Goal: Information Seeking & Learning: Learn about a topic

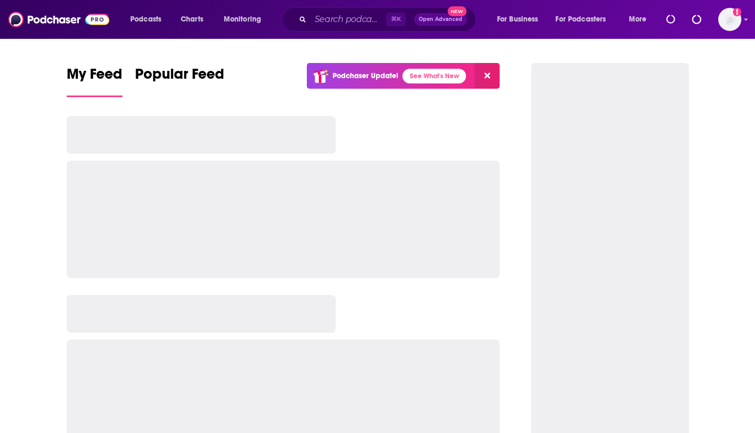
click at [716, 22] on div "Add a profile image" at bounding box center [701, 19] width 79 height 23
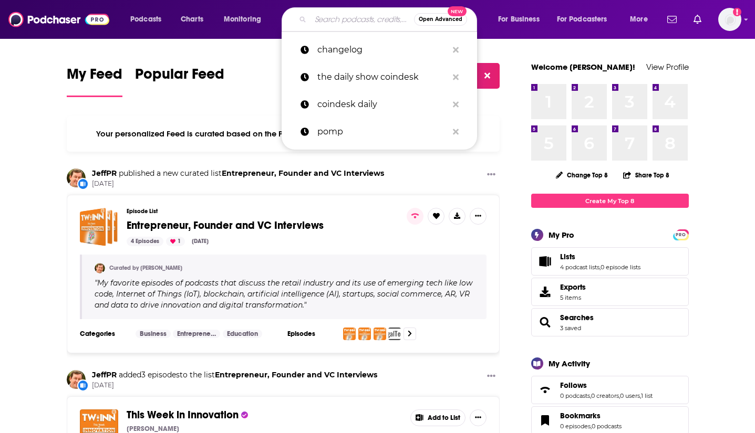
click at [348, 25] on input "Search podcasts, credits, & more..." at bounding box center [361, 19] width 103 height 17
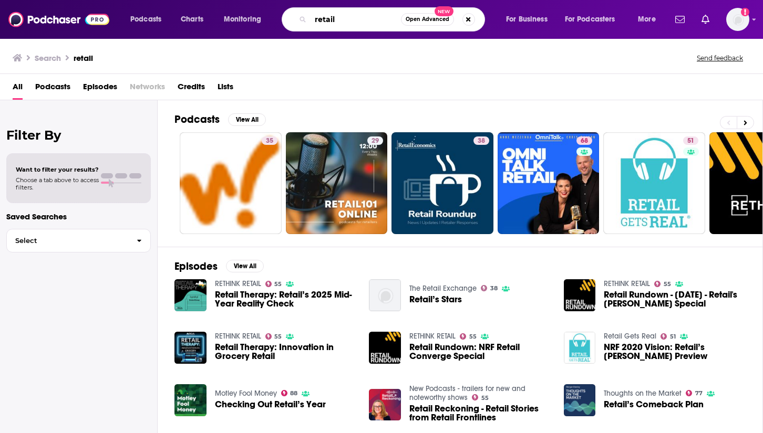
click at [368, 26] on input "retail" at bounding box center [355, 19] width 90 height 17
type input "retail finance"
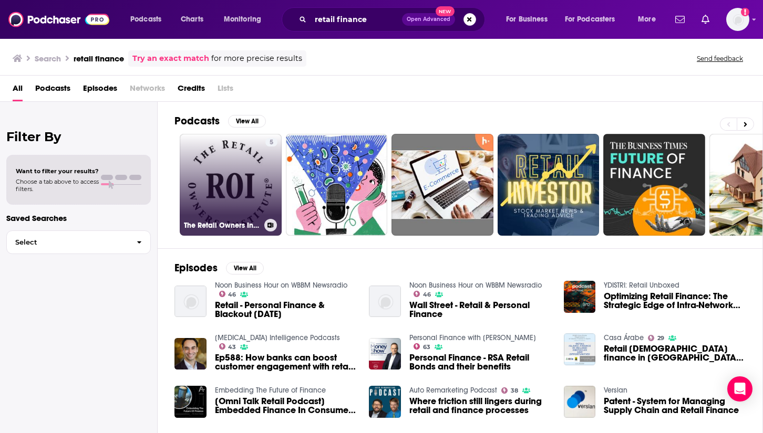
click at [243, 188] on link "5 The Retail Owners Institute® | [DOMAIN_NAME]" at bounding box center [231, 185] width 102 height 102
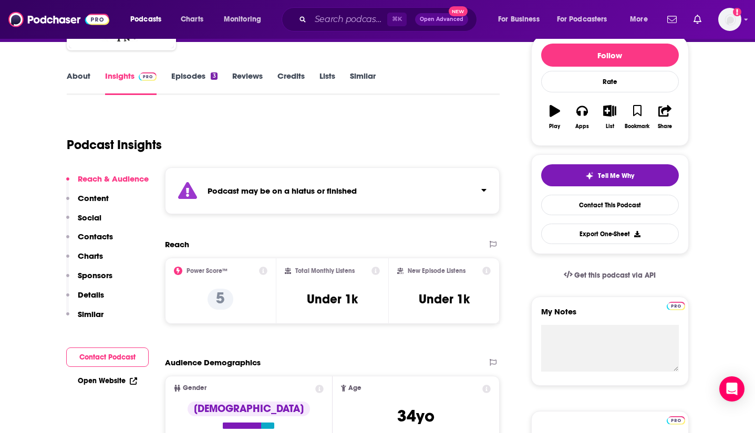
scroll to position [130, 0]
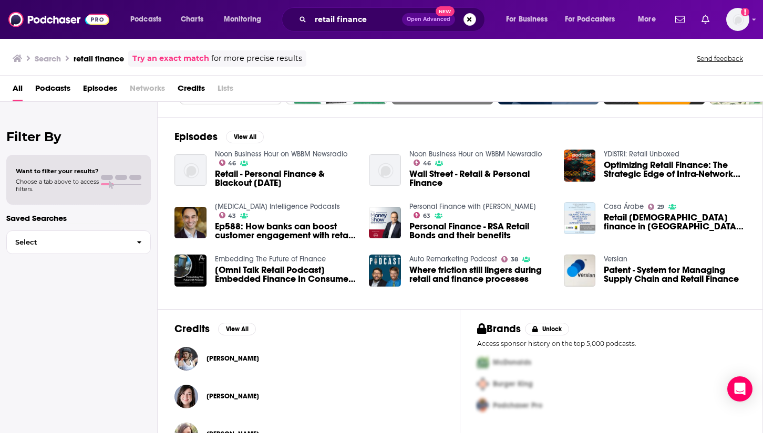
scroll to position [128, 0]
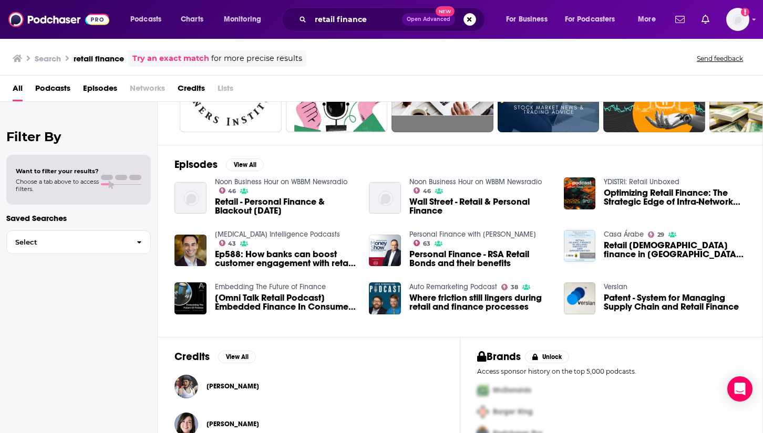
scroll to position [95, 0]
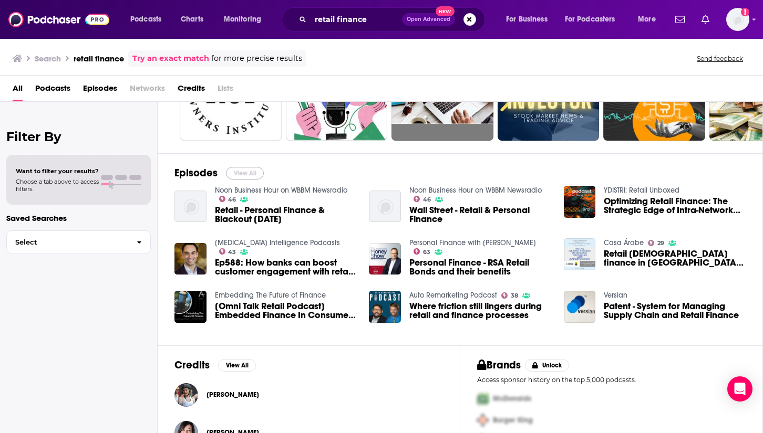
click at [243, 176] on button "View All" at bounding box center [245, 173] width 38 height 13
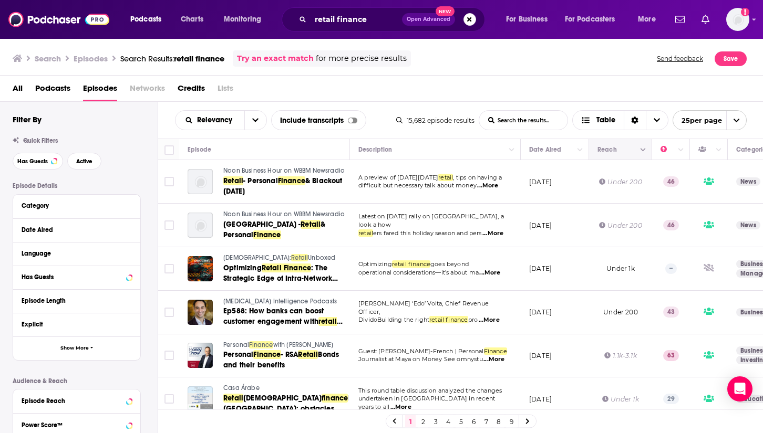
click at [613, 148] on icon "Move" at bounding box center [619, 149] width 13 height 13
click at [643, 155] on button "Column Actions" at bounding box center [643, 150] width 13 height 13
click at [645, 157] on ul "Hide Reach column Show all columns" at bounding box center [684, 178] width 94 height 42
click at [611, 154] on div at bounding box center [381, 216] width 763 height 433
click at [610, 152] on button "Move" at bounding box center [619, 149] width 46 height 13
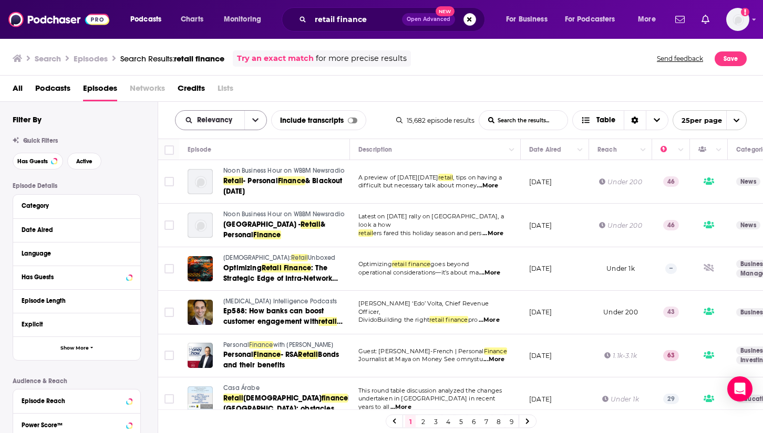
click at [258, 120] on button "open menu" at bounding box center [255, 120] width 22 height 19
click at [283, 95] on div "All Podcasts Episodes Networks Credits Lists" at bounding box center [384, 91] width 742 height 22
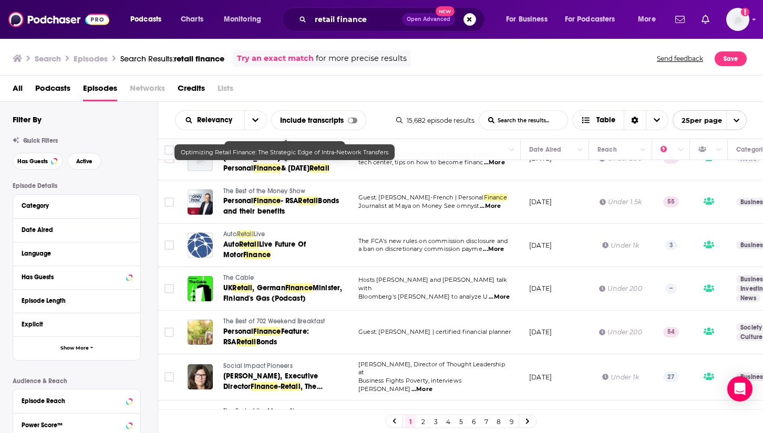
scroll to position [690, 0]
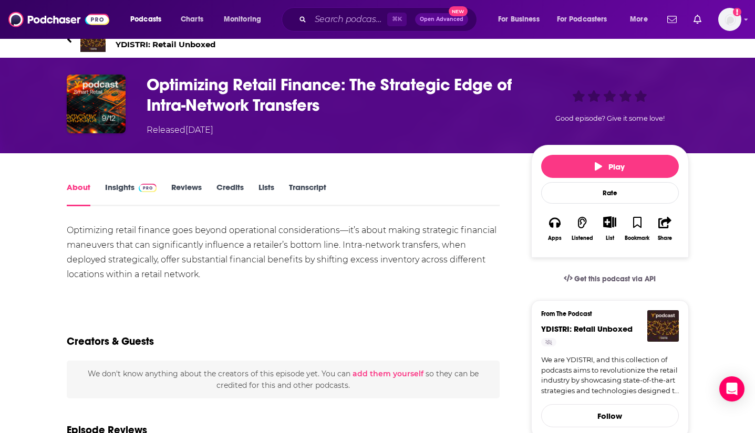
scroll to position [19, 0]
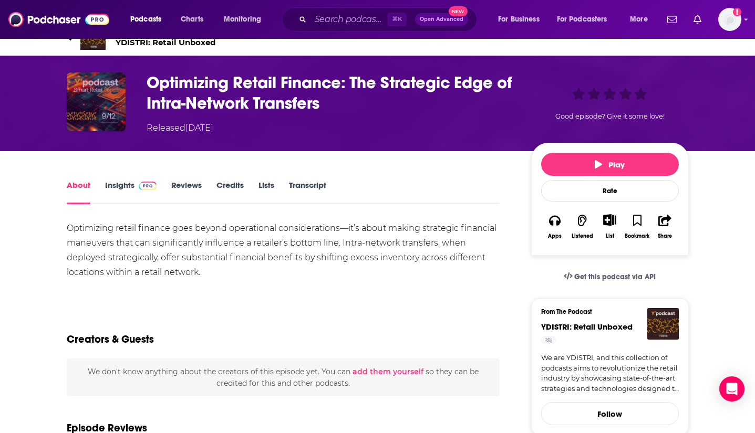
click at [86, 101] on img "Optimizing Retail Finance: The Strategic Edge of Intra-Network Transfers" at bounding box center [96, 101] width 59 height 59
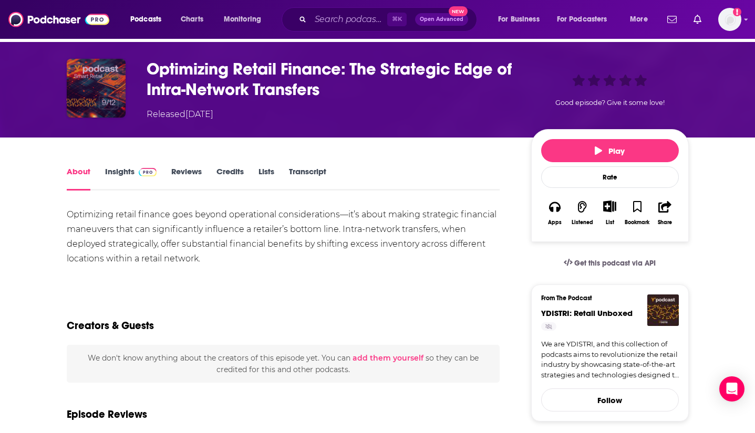
scroll to position [0, 0]
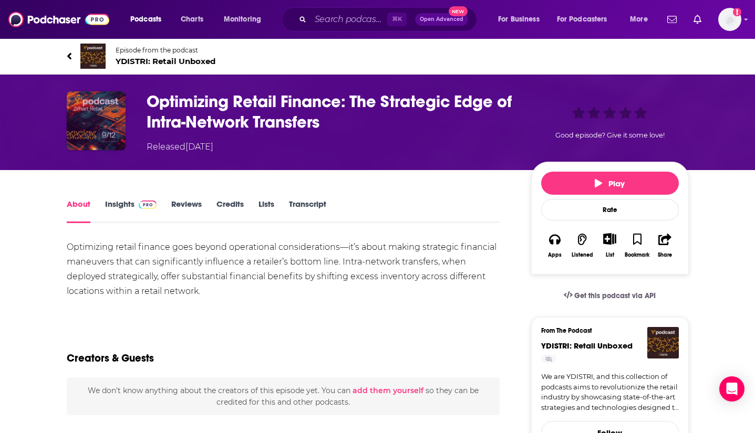
click at [113, 132] on img "Optimizing Retail Finance: The Strategic Edge of Intra-Network Transfers" at bounding box center [96, 120] width 59 height 59
click at [122, 207] on link "Insights" at bounding box center [131, 211] width 52 height 24
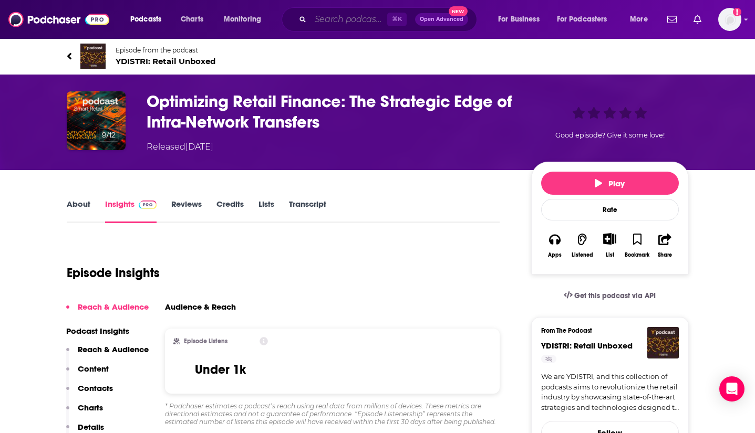
click at [365, 20] on input "Search podcasts, credits, & more..." at bounding box center [348, 19] width 77 height 17
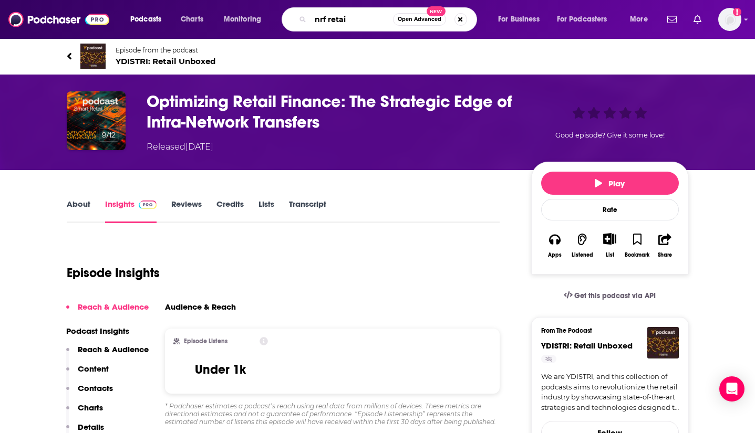
type input "nrf retail"
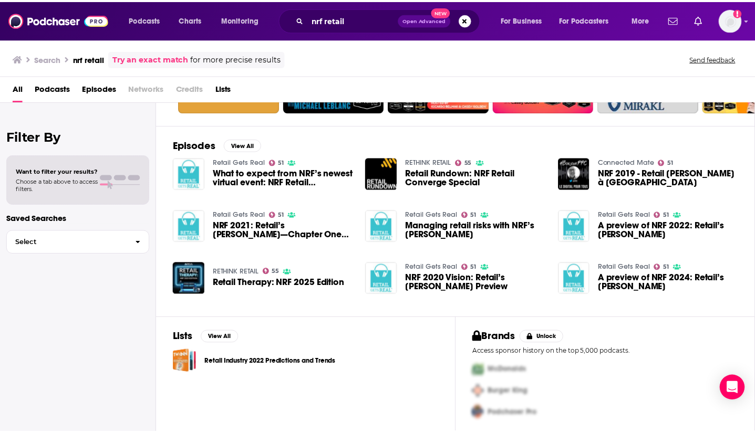
scroll to position [125, 0]
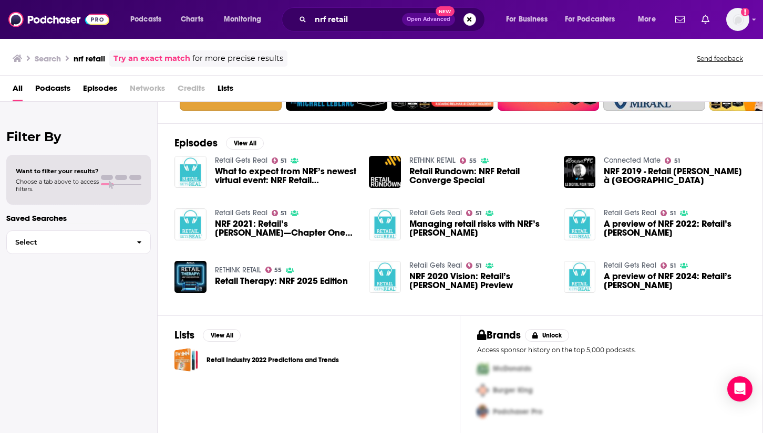
click at [370, 338] on div "Lists View All Retail Industry 2022 Predictions and Trends" at bounding box center [309, 376] width 303 height 120
click at [444, 267] on link "Retail Gets Real" at bounding box center [435, 265] width 53 height 9
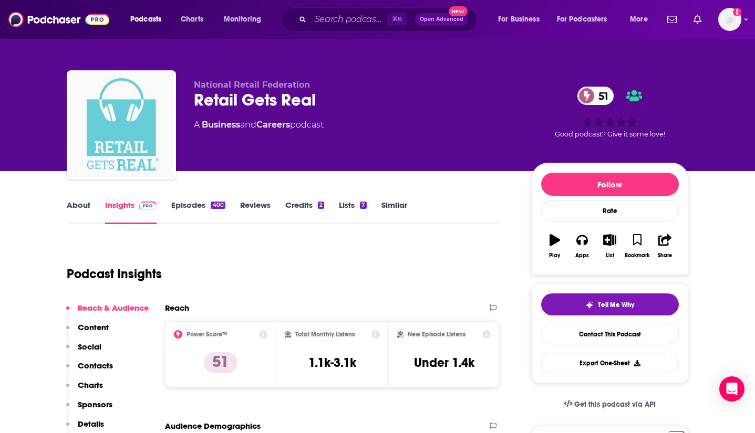
click at [112, 124] on img "Retail Gets Real" at bounding box center [121, 124] width 105 height 105
click at [143, 139] on img "Retail Gets Real" at bounding box center [121, 124] width 105 height 105
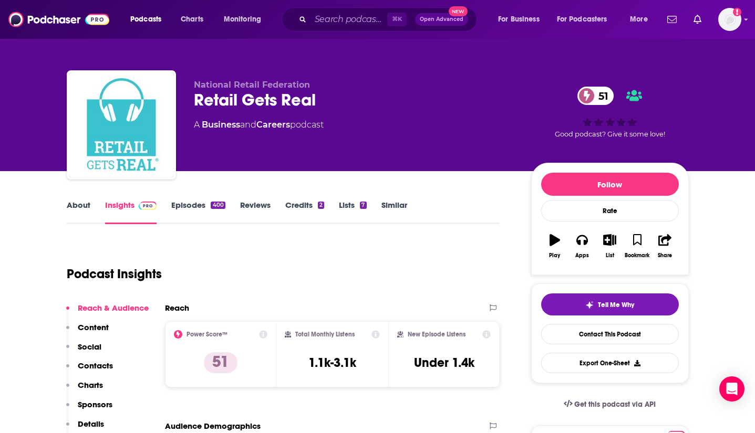
click at [226, 81] on span "National Retail Federation" at bounding box center [252, 85] width 116 height 10
click at [251, 106] on div "Retail Gets Real 51" at bounding box center [354, 100] width 320 height 20
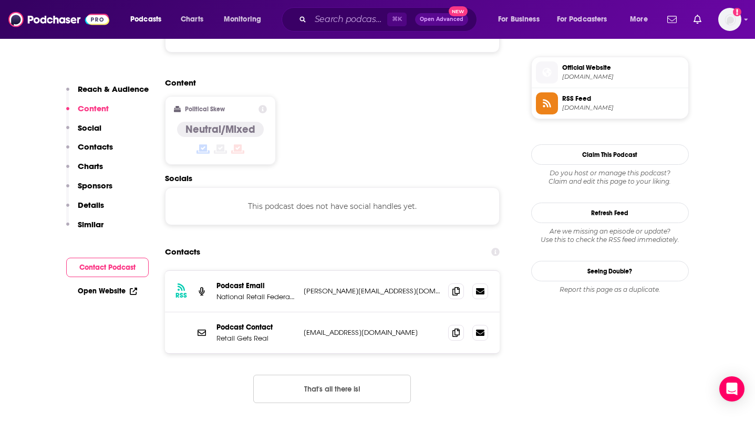
scroll to position [848, 0]
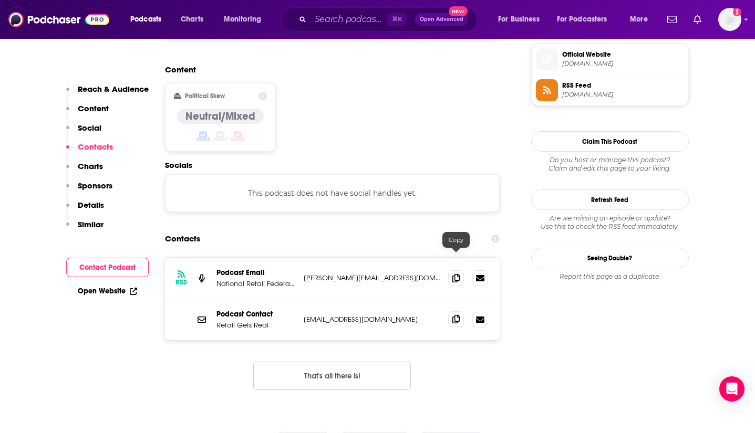
click at [457, 315] on icon at bounding box center [455, 319] width 7 height 8
click at [458, 311] on span at bounding box center [456, 319] width 16 height 16
